Goal: Information Seeking & Learning: Learn about a topic

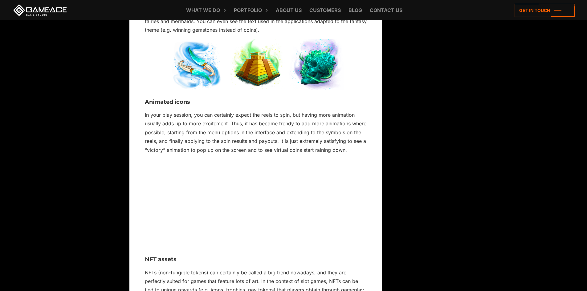
scroll to position [1042, 0]
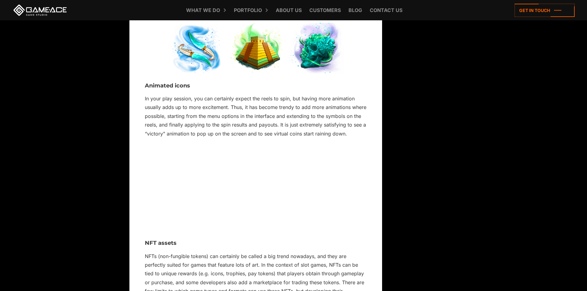
drag, startPoint x: 592, startPoint y: 18, endPoint x: 592, endPoint y: 97, distance: 79.6
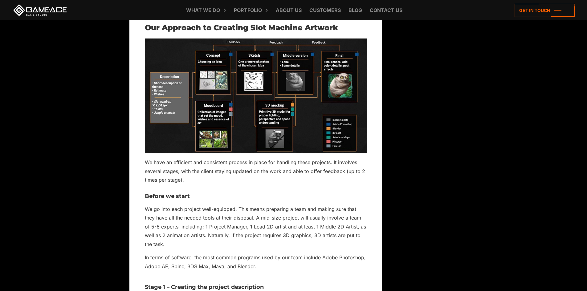
scroll to position [2377, 0]
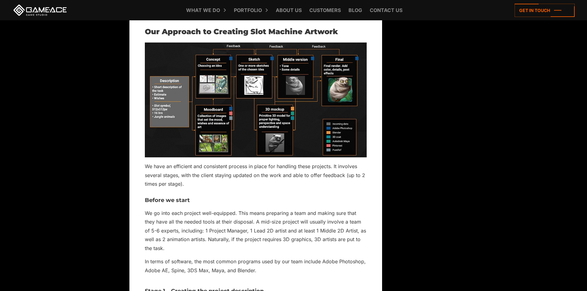
click at [246, 130] on img at bounding box center [256, 100] width 222 height 115
drag, startPoint x: 246, startPoint y: 130, endPoint x: 366, endPoint y: 126, distance: 120.3
click at [366, 126] on img at bounding box center [256, 100] width 222 height 115
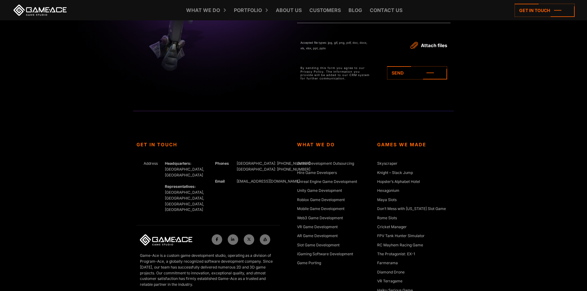
scroll to position [3398, 0]
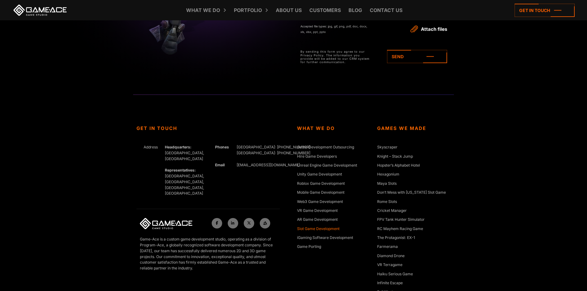
click at [327, 233] on link "Slot Game Development" at bounding box center [318, 229] width 43 height 6
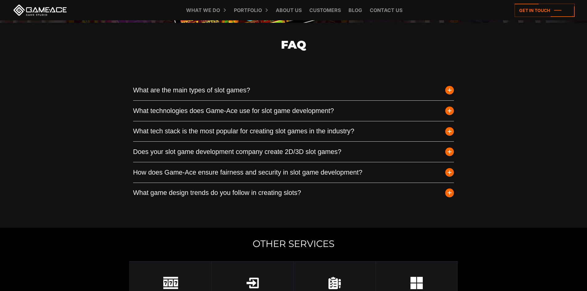
scroll to position [2386, 0]
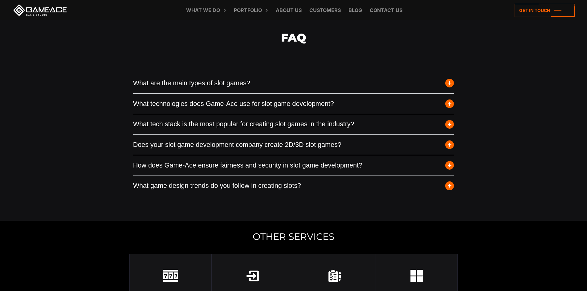
click at [450, 88] on span "button" at bounding box center [450, 83] width 9 height 9
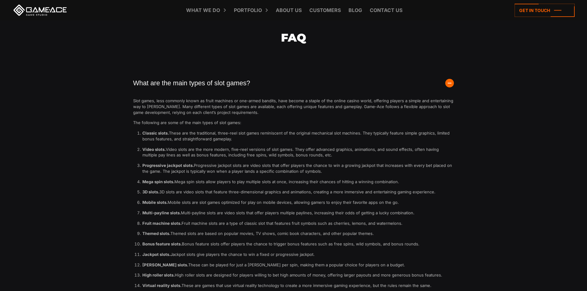
click at [450, 88] on span "button" at bounding box center [450, 83] width 9 height 9
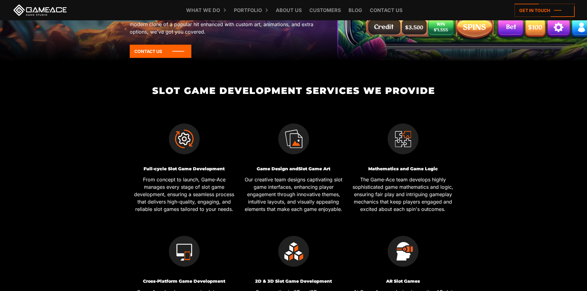
scroll to position [0, 0]
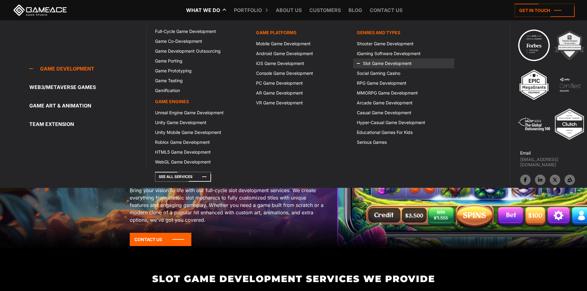
click at [372, 63] on link "Slot Game Development" at bounding box center [403, 64] width 101 height 10
click at [397, 64] on link "Slot Game Development" at bounding box center [403, 64] width 101 height 10
